Goal: Task Accomplishment & Management: Complete application form

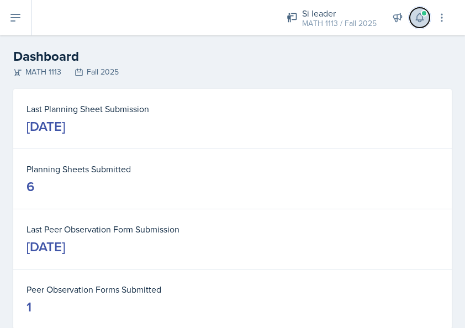
click at [417, 17] on icon at bounding box center [419, 18] width 7 height 8
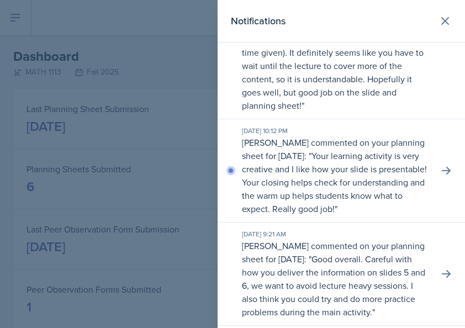
scroll to position [110, 0]
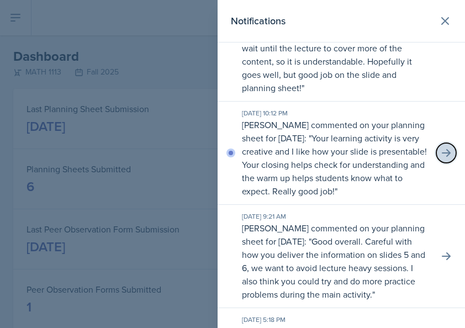
click at [441, 156] on icon at bounding box center [446, 152] width 11 height 11
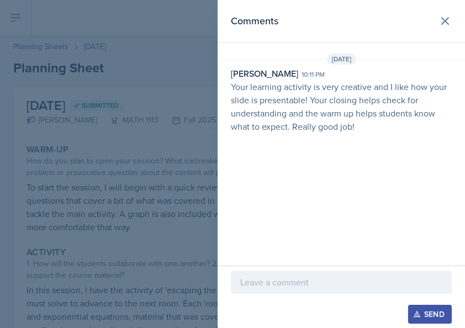
drag, startPoint x: 292, startPoint y: 283, endPoint x: 279, endPoint y: 273, distance: 15.7
click at [286, 282] on p at bounding box center [341, 282] width 202 height 13
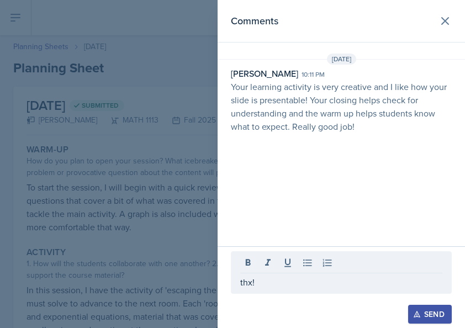
click at [423, 310] on button "Send" at bounding box center [430, 314] width 44 height 19
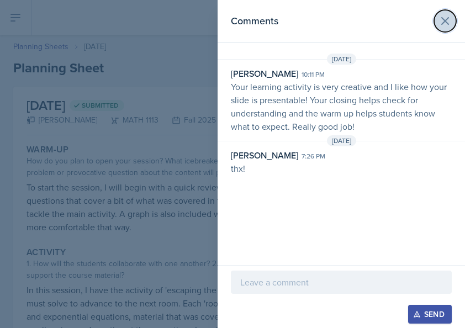
click at [442, 20] on icon at bounding box center [445, 20] width 13 height 13
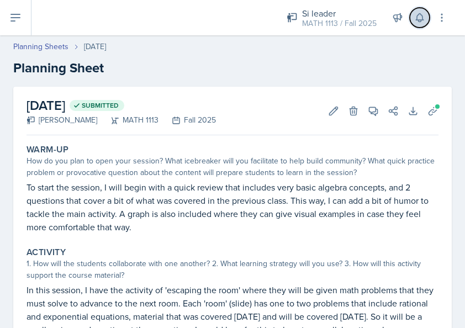
click at [418, 18] on icon at bounding box center [419, 17] width 11 height 11
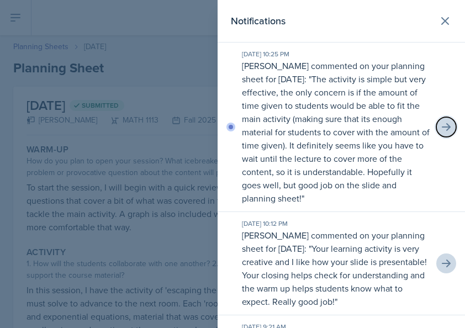
click at [441, 125] on icon at bounding box center [446, 127] width 11 height 11
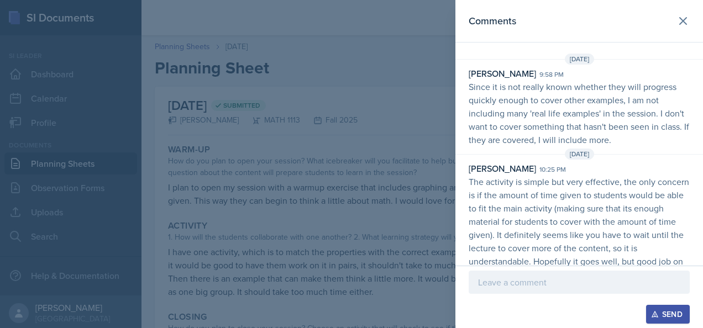
scroll to position [18, 0]
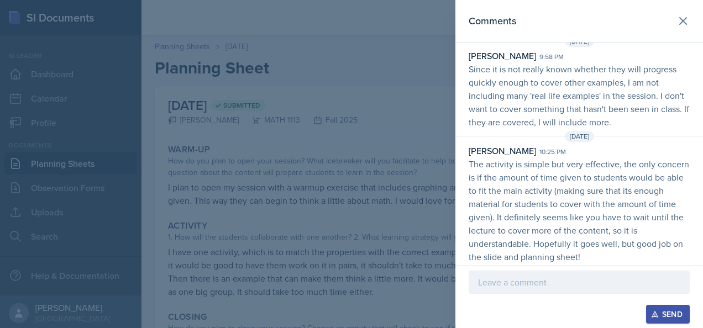
click at [464, 279] on p at bounding box center [579, 282] width 202 height 13
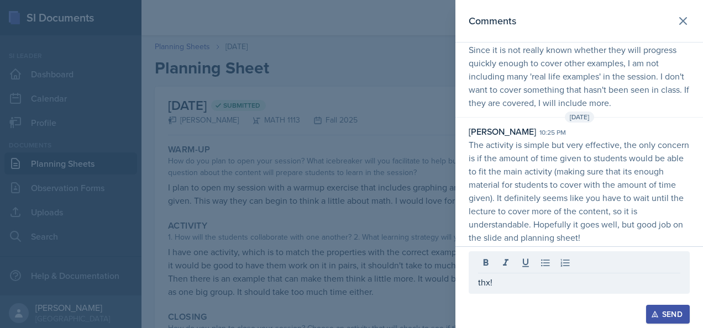
click at [464, 316] on div "Send" at bounding box center [667, 314] width 29 height 9
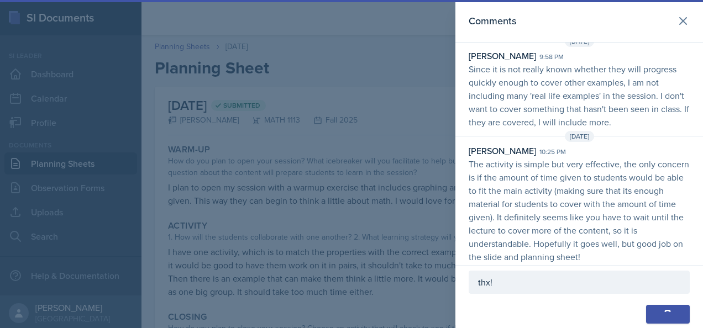
scroll to position [60, 0]
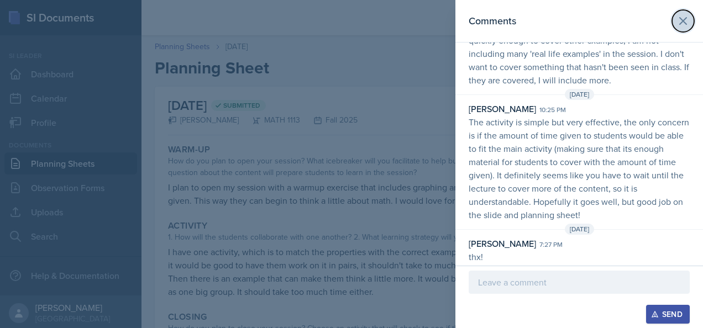
click at [464, 23] on button at bounding box center [683, 21] width 22 height 22
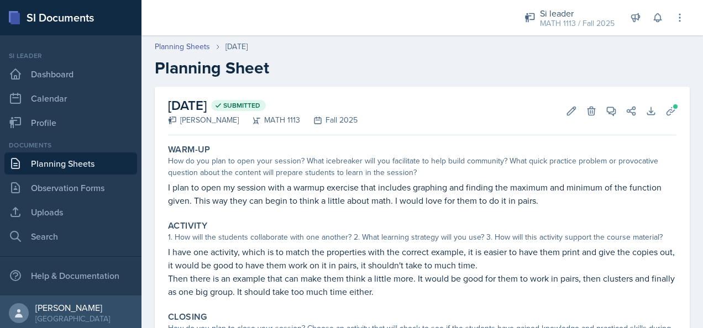
click at [88, 160] on link "Planning Sheets" at bounding box center [70, 163] width 133 height 22
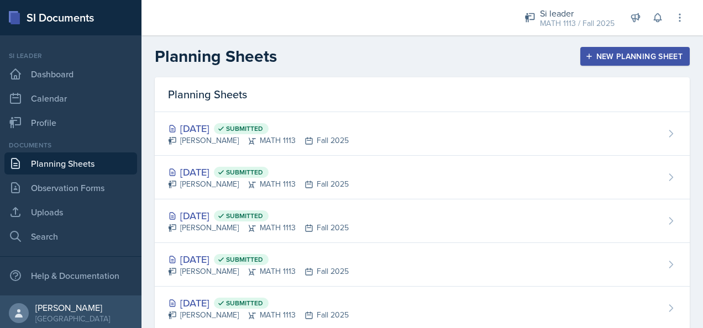
click at [464, 65] on button "New Planning Sheet" at bounding box center [634, 56] width 109 height 19
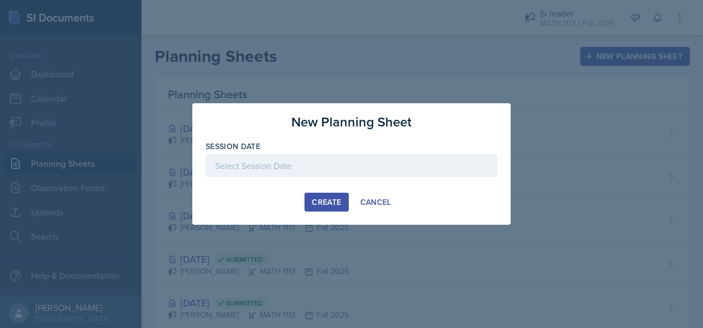
click at [366, 162] on div at bounding box center [351, 165] width 292 height 23
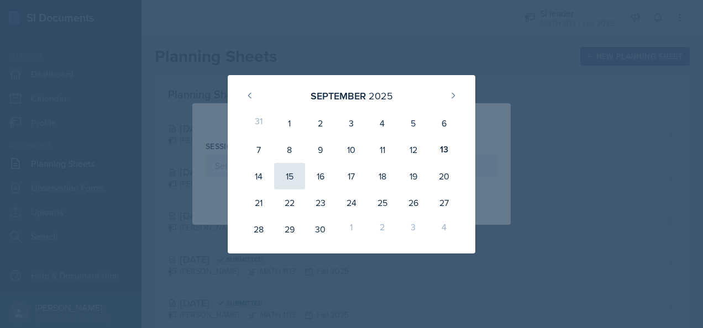
click at [291, 178] on div "15" at bounding box center [289, 176] width 31 height 27
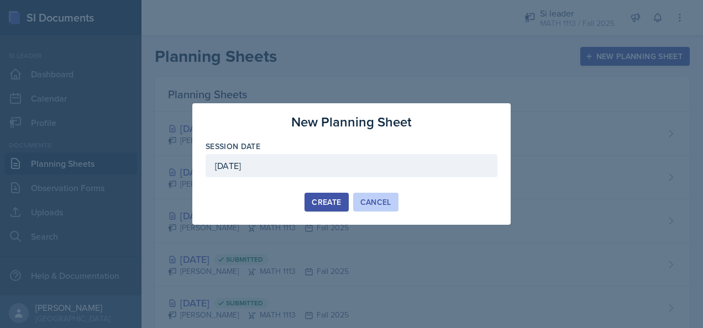
click at [387, 198] on div "Cancel" at bounding box center [375, 202] width 31 height 9
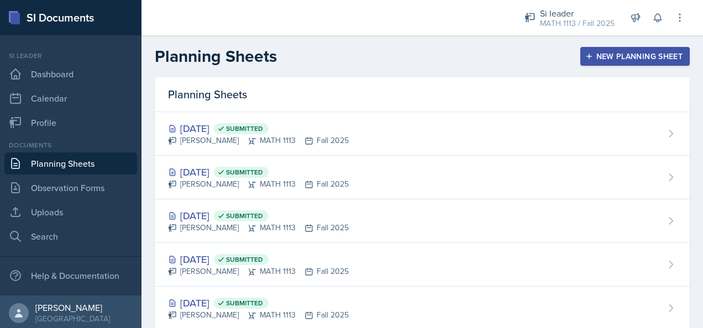
click at [464, 52] on div "New Planning Sheet" at bounding box center [634, 56] width 95 height 9
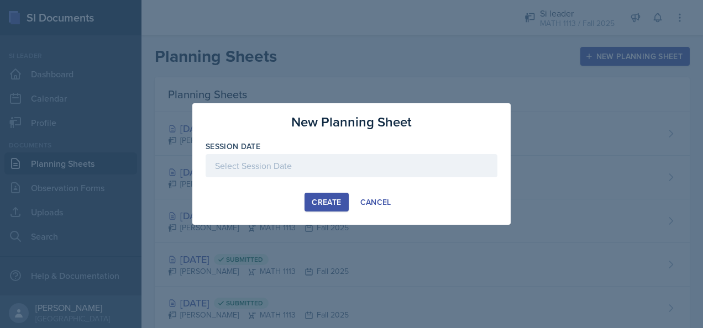
click at [337, 171] on div at bounding box center [351, 165] width 292 height 23
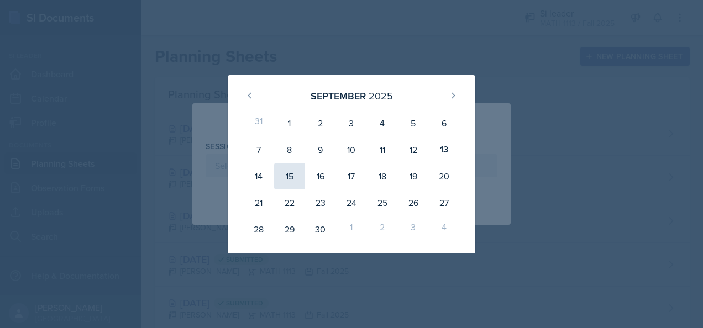
click at [285, 179] on div "15" at bounding box center [289, 176] width 31 height 27
type input "[DATE]"
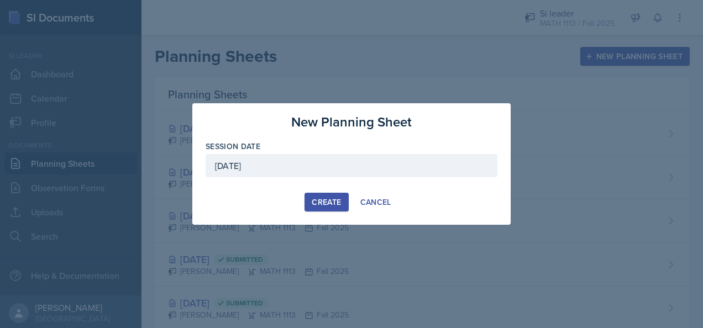
click at [321, 204] on div "Create" at bounding box center [326, 202] width 29 height 9
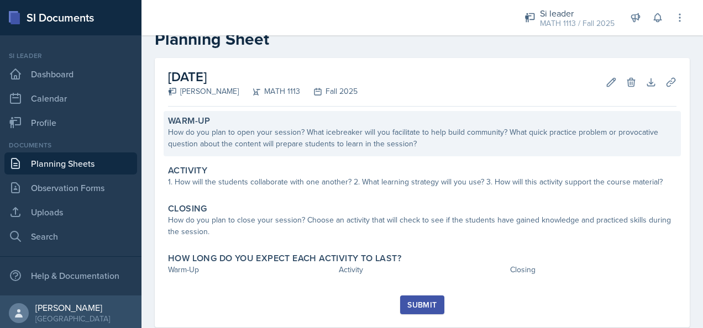
scroll to position [54, 0]
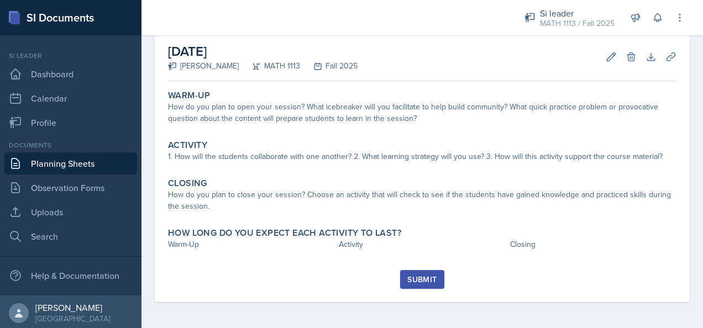
click at [250, 261] on div "Warm-Up How do you plan to open your session? What icebreaker will you facilita…" at bounding box center [422, 178] width 508 height 184
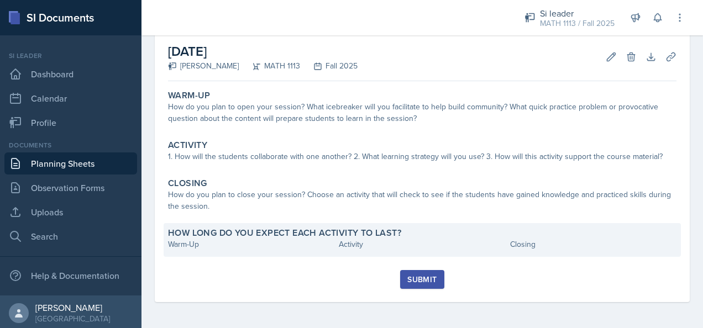
click at [225, 241] on div "Warm-Up" at bounding box center [251, 245] width 166 height 12
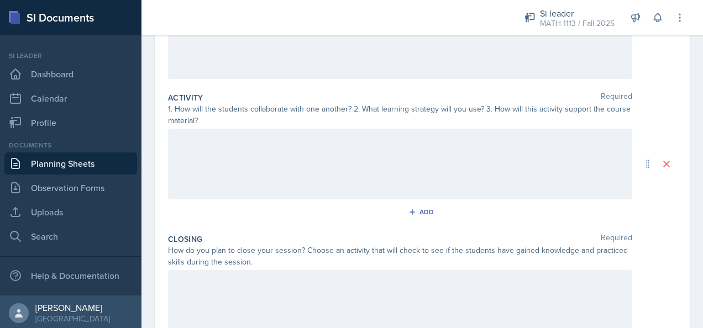
scroll to position [295, 0]
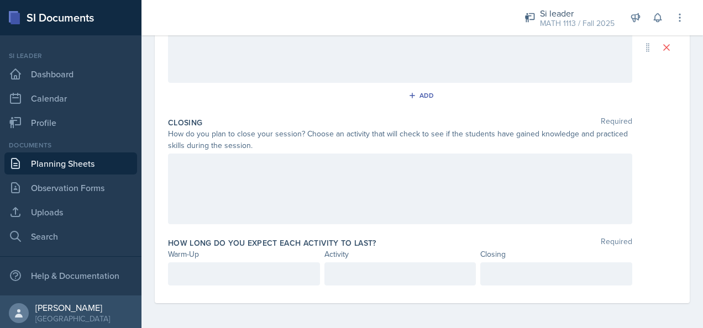
click at [225, 280] on div at bounding box center [244, 273] width 152 height 23
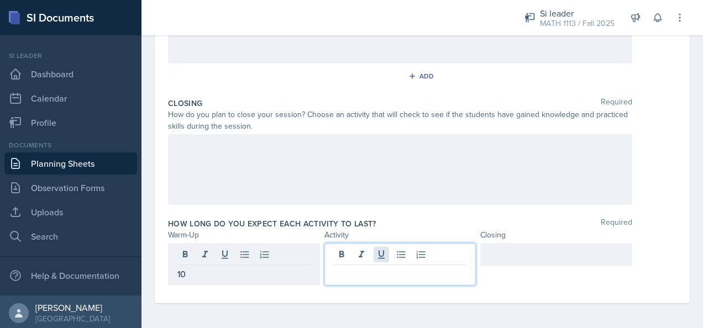
click at [386, 256] on div at bounding box center [400, 264] width 152 height 43
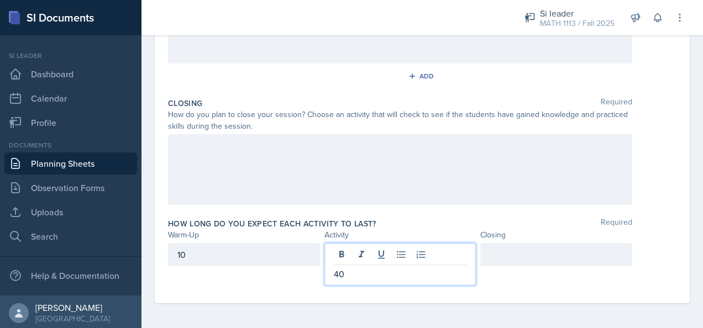
click at [464, 261] on div at bounding box center [556, 254] width 152 height 23
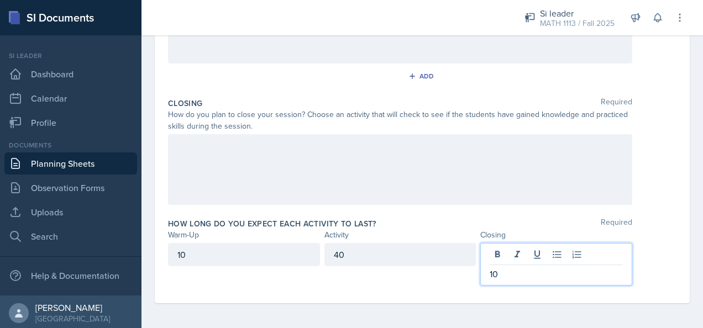
click at [464, 214] on div "How long do you expect each activity to last? Required Warm-Up Activity Closing…" at bounding box center [422, 254] width 508 height 81
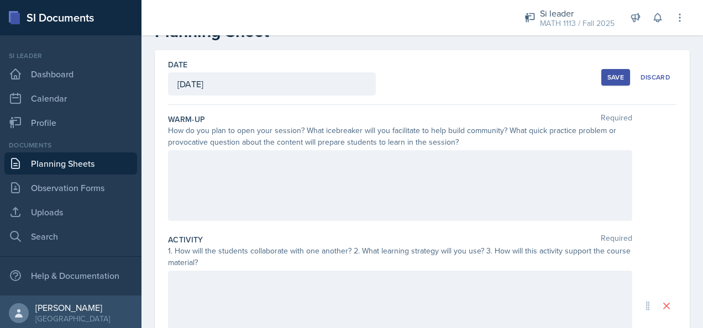
scroll to position [0, 0]
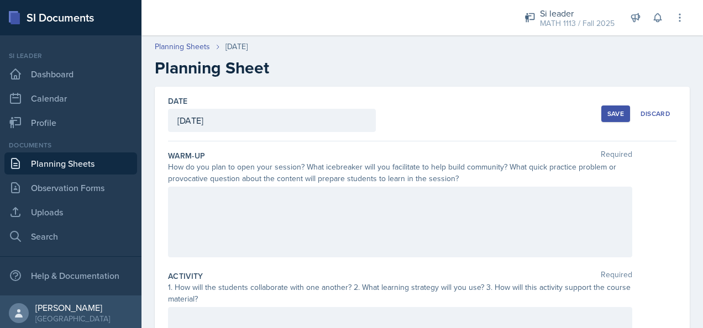
click at [464, 116] on div "Save" at bounding box center [615, 113] width 17 height 9
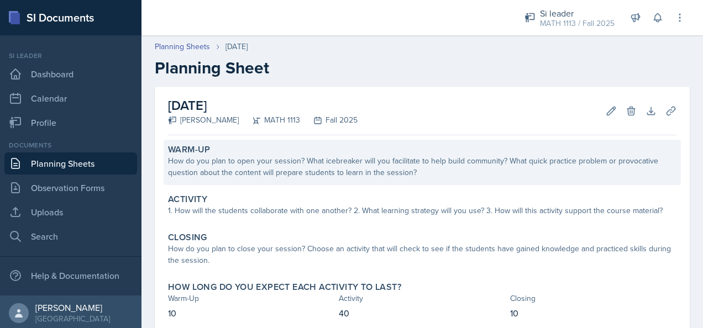
click at [282, 159] on div "How do you plan to open your session? What icebreaker will you facilitate to he…" at bounding box center [422, 166] width 508 height 23
